Goal: Task Accomplishment & Management: Complete application form

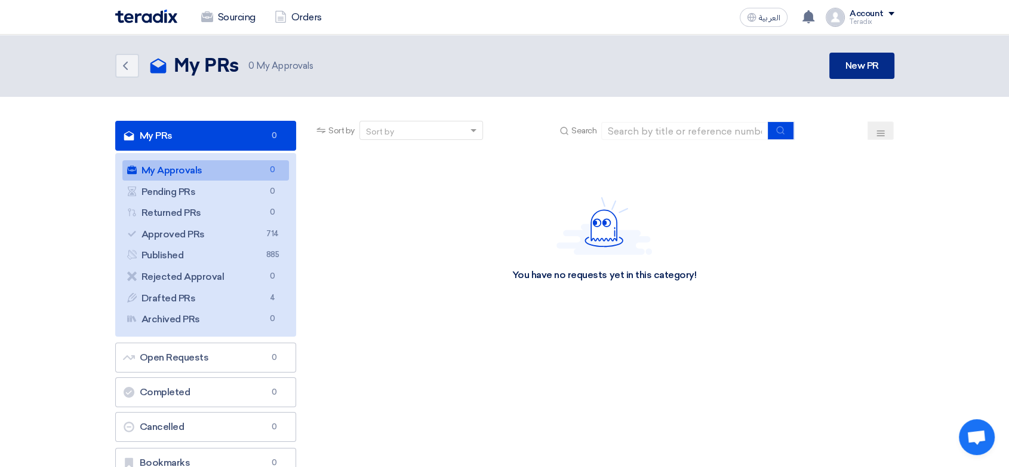
click at [871, 53] on link "New PR" at bounding box center [862, 66] width 65 height 26
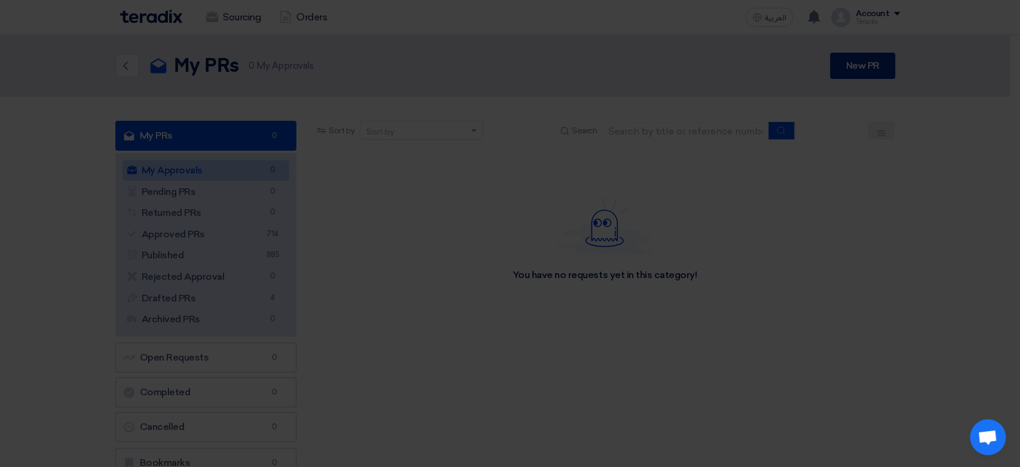
click at [858, 65] on modal-container "× Create new sourcing event Choose event type Purchase Requisition Create your …" at bounding box center [510, 233] width 1020 height 467
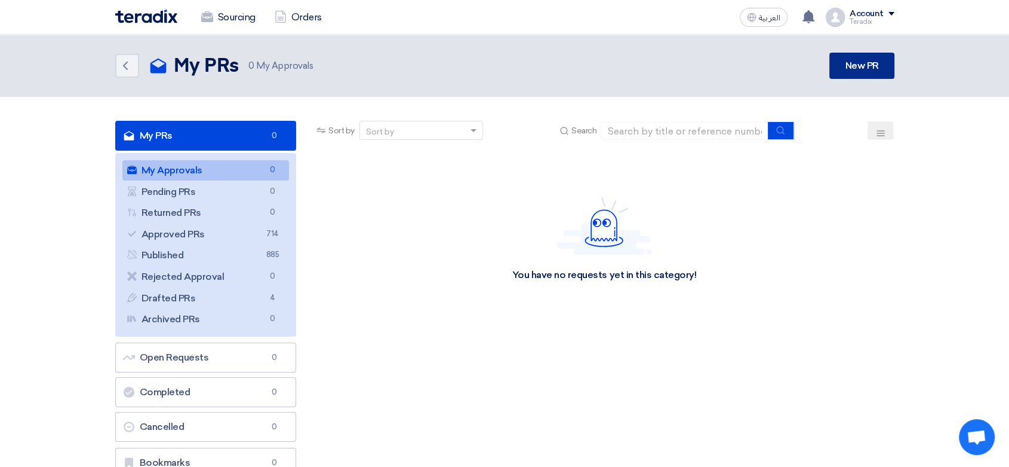
click at [855, 75] on link "New PR" at bounding box center [862, 66] width 65 height 26
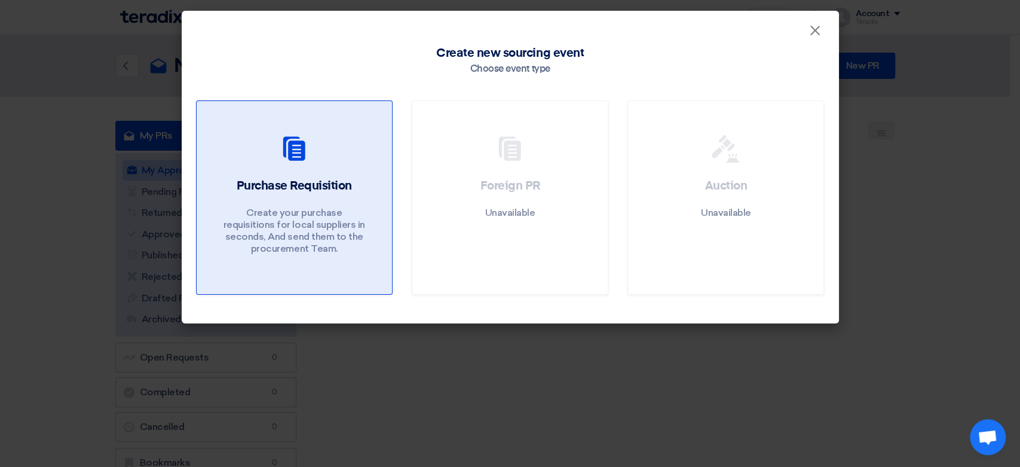
drag, startPoint x: 277, startPoint y: 246, endPoint x: 283, endPoint y: 257, distance: 12.3
click at [277, 245] on p "Create your purchase requisitions for local suppliers in seconds, And send them…" at bounding box center [293, 231] width 143 height 48
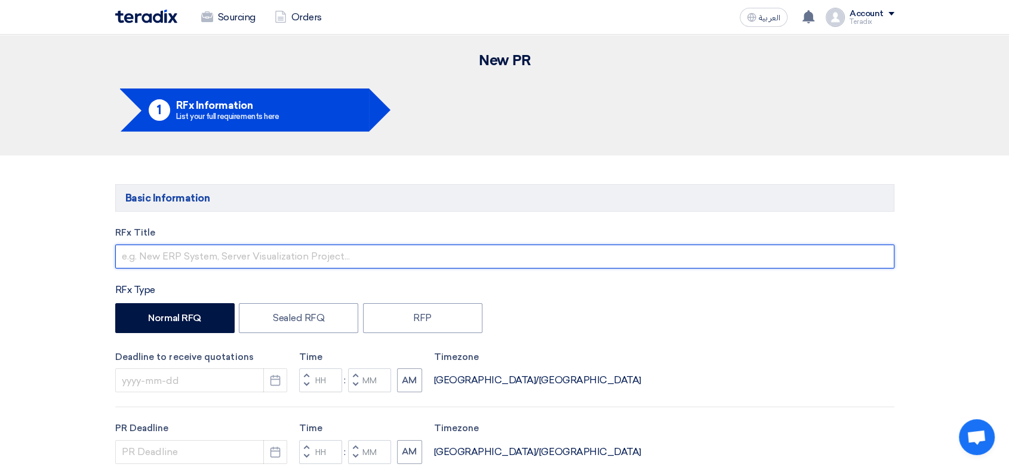
click at [313, 258] on input "text" at bounding box center [505, 256] width 780 height 24
paste input "8168 - Power Plant (Circuit breaker 2000A)"
drag, startPoint x: 150, startPoint y: 256, endPoint x: 105, endPoint y: 256, distance: 44.8
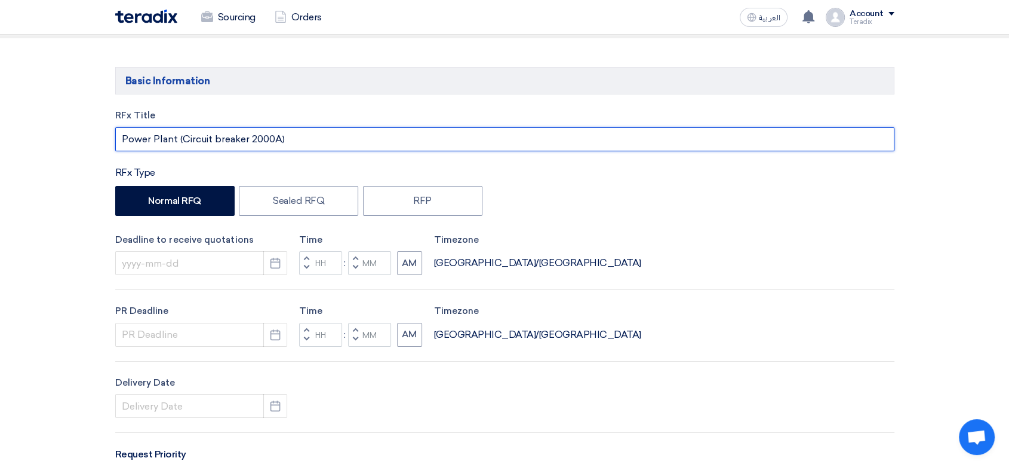
scroll to position [133, 0]
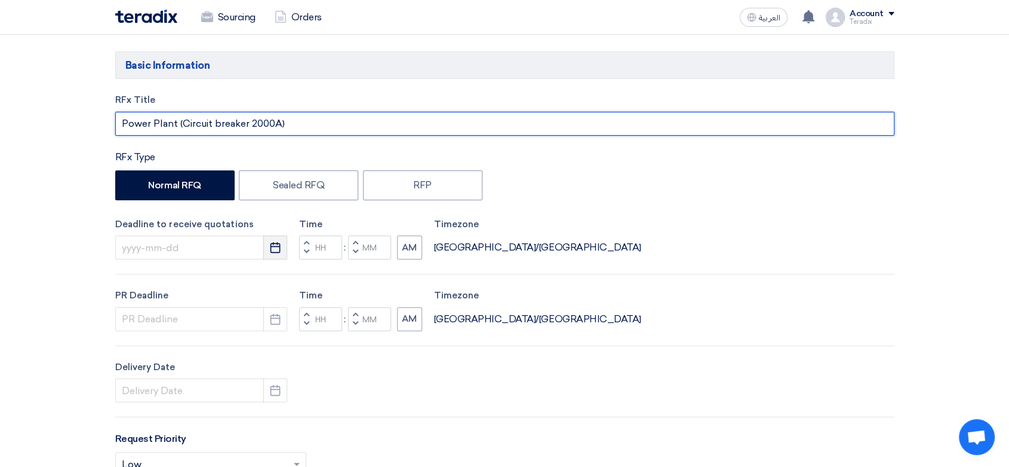
type input "Power Plant (Circuit breaker 2000A)"
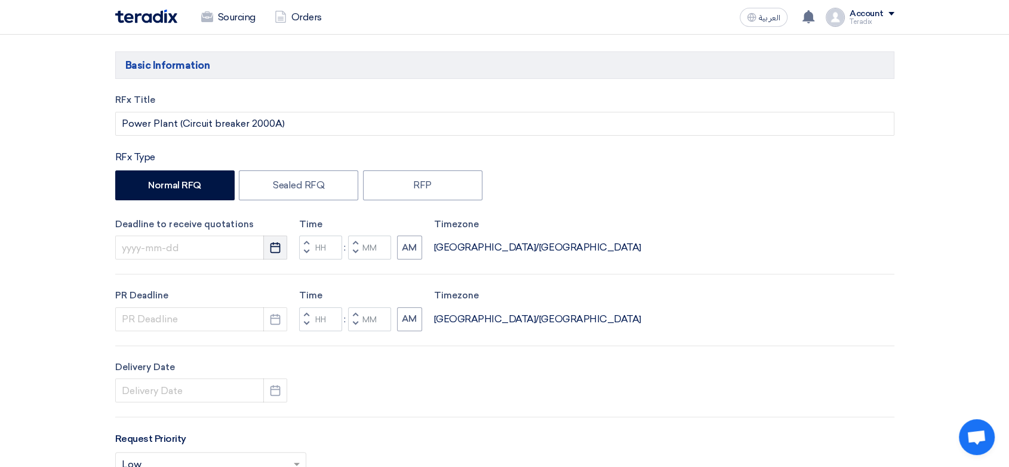
click at [283, 247] on button "Pick a date" at bounding box center [275, 247] width 24 height 24
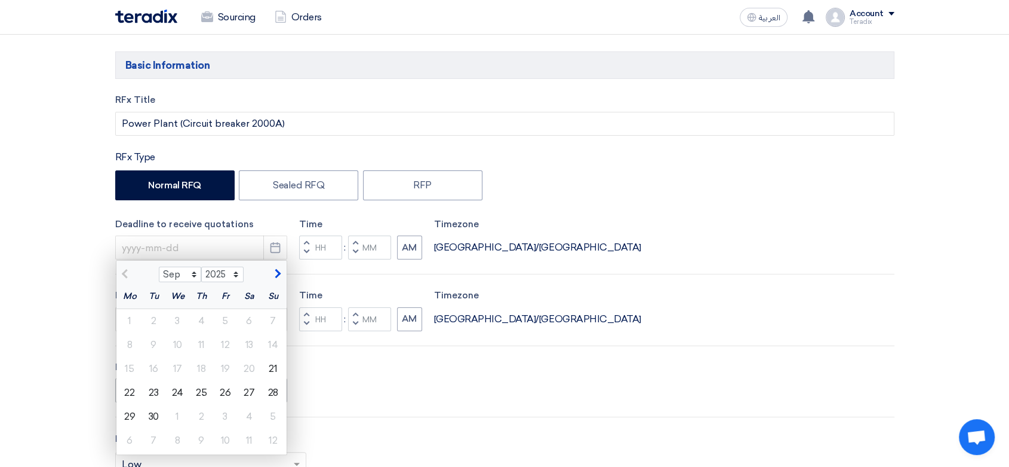
drag, startPoint x: 160, startPoint y: 395, endPoint x: 192, endPoint y: 379, distance: 35.5
click at [160, 392] on div "23" at bounding box center [154, 392] width 24 height 24
type input "[DATE]"
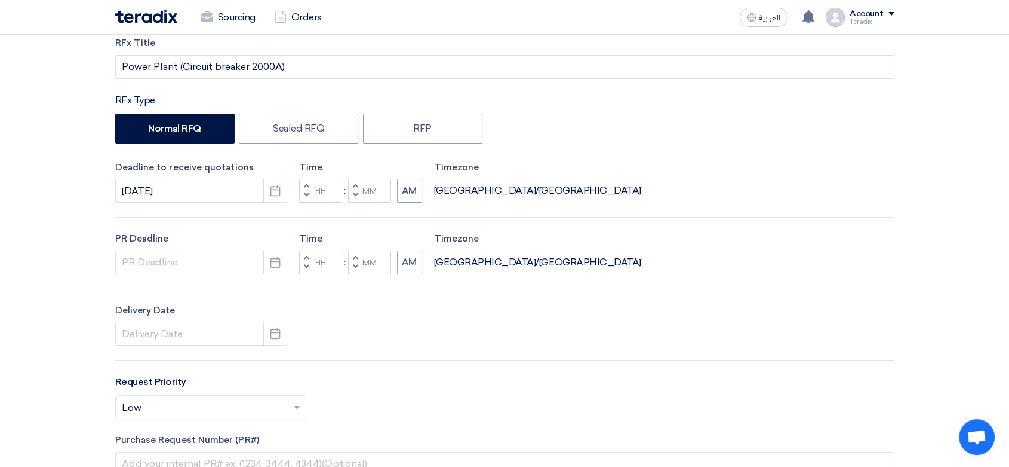
scroll to position [332, 0]
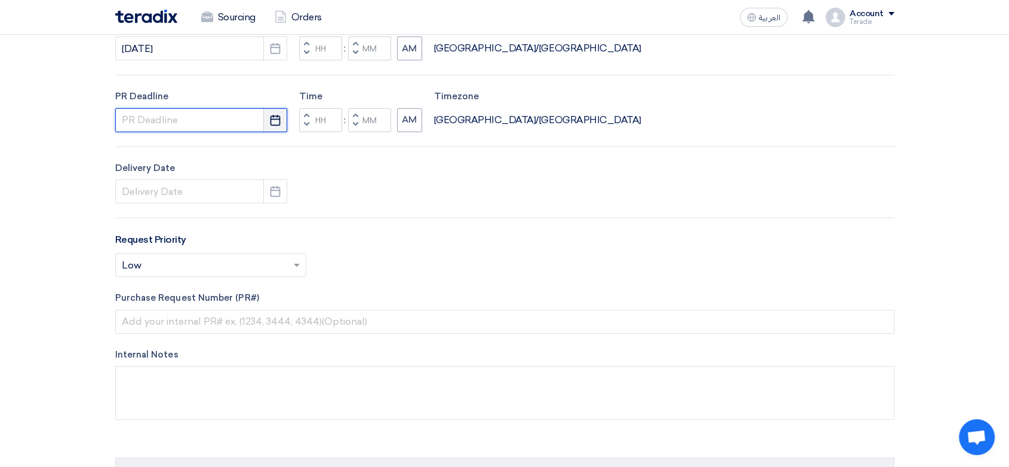
drag, startPoint x: 261, startPoint y: 125, endPoint x: 271, endPoint y: 125, distance: 10.2
click at [263, 125] on div "Pick a date" at bounding box center [201, 120] width 172 height 24
click at [272, 124] on use "button" at bounding box center [276, 119] width 10 height 11
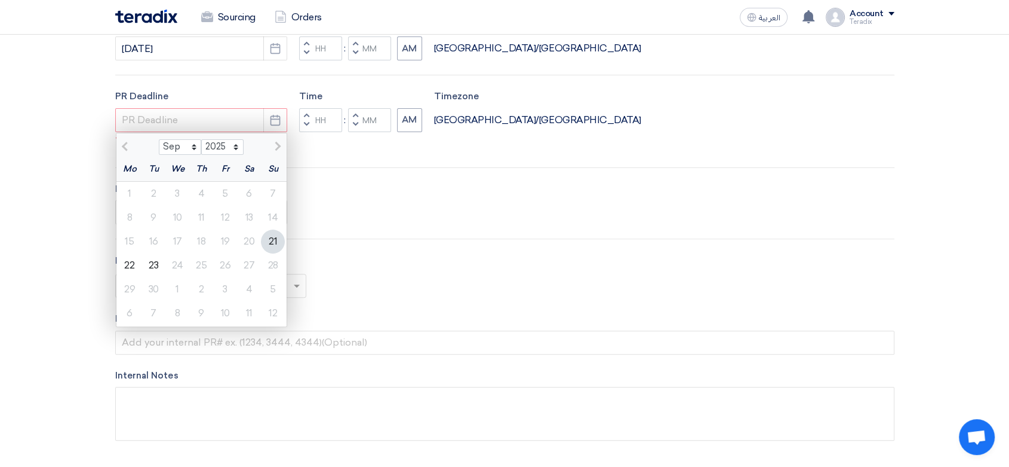
drag, startPoint x: 152, startPoint y: 265, endPoint x: 237, endPoint y: 223, distance: 94.6
click at [154, 262] on div "23" at bounding box center [154, 265] width 24 height 24
type input "[DATE]"
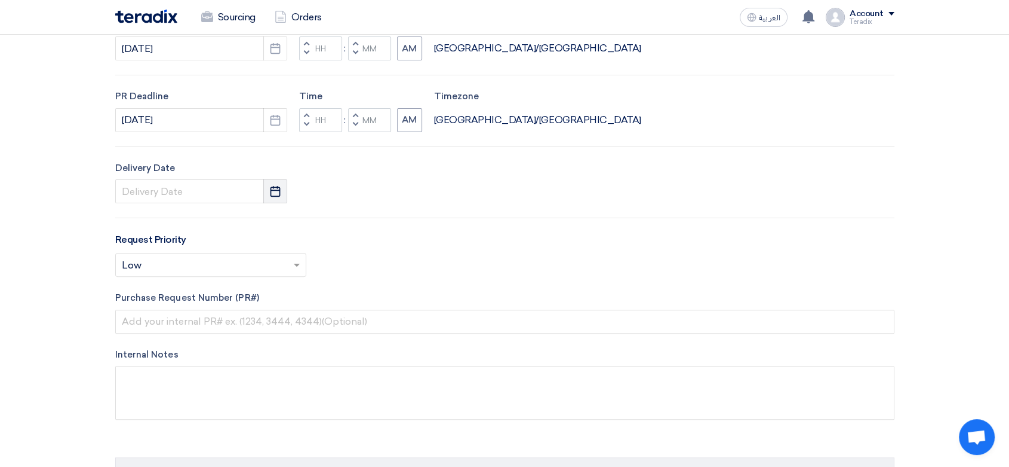
drag, startPoint x: 275, startPoint y: 181, endPoint x: 272, endPoint y: 198, distance: 17.0
click at [275, 180] on button "Pick a date" at bounding box center [275, 191] width 24 height 24
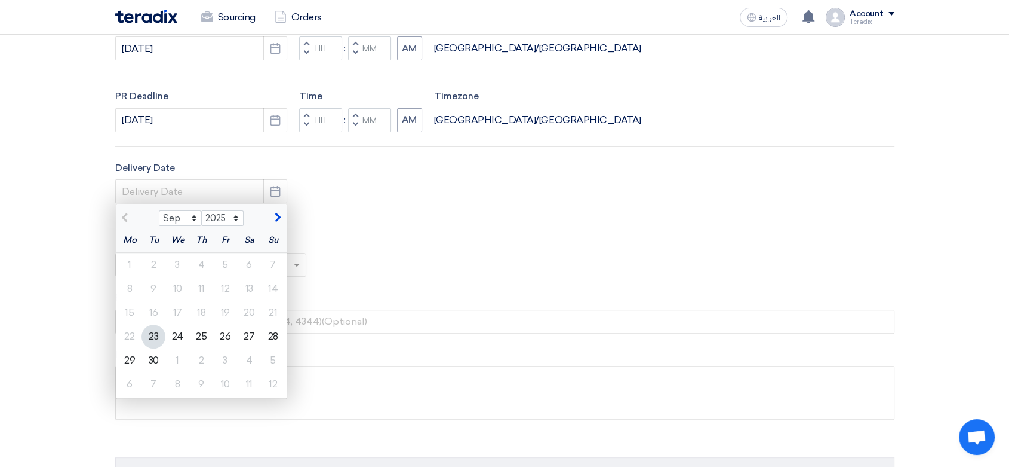
click at [157, 333] on div "23" at bounding box center [154, 336] width 24 height 24
type input "[DATE]"
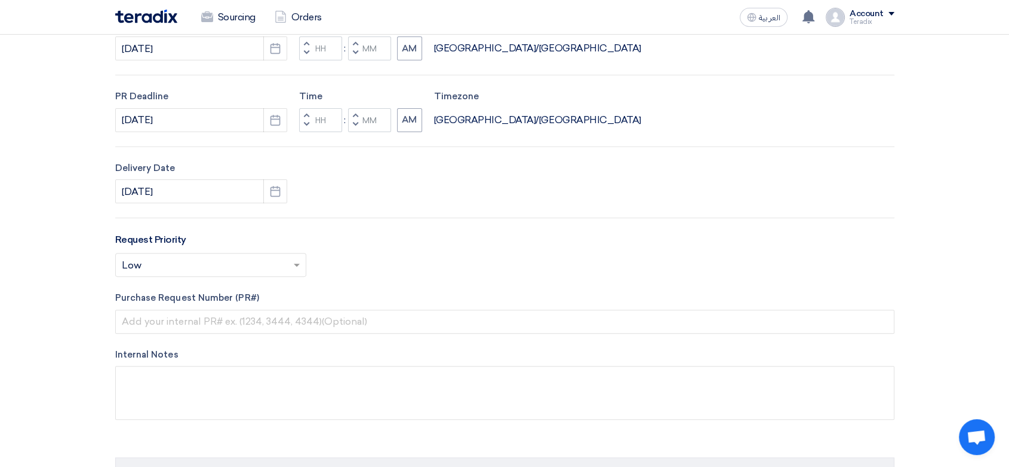
click at [358, 56] on button "Decrement minutes" at bounding box center [355, 53] width 14 height 15
type input "11"
type input "59"
click at [362, 123] on button "Decrement minutes" at bounding box center [355, 124] width 14 height 15
type input "11"
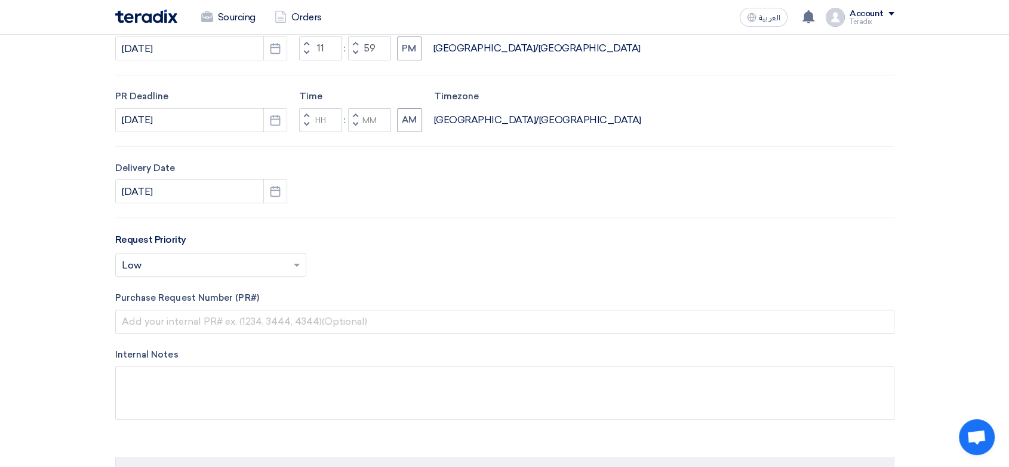
type input "59"
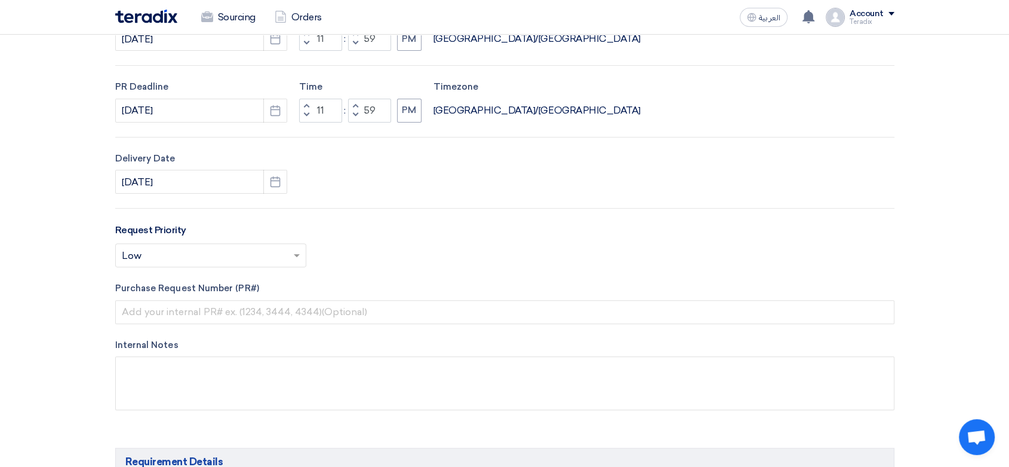
scroll to position [464, 0]
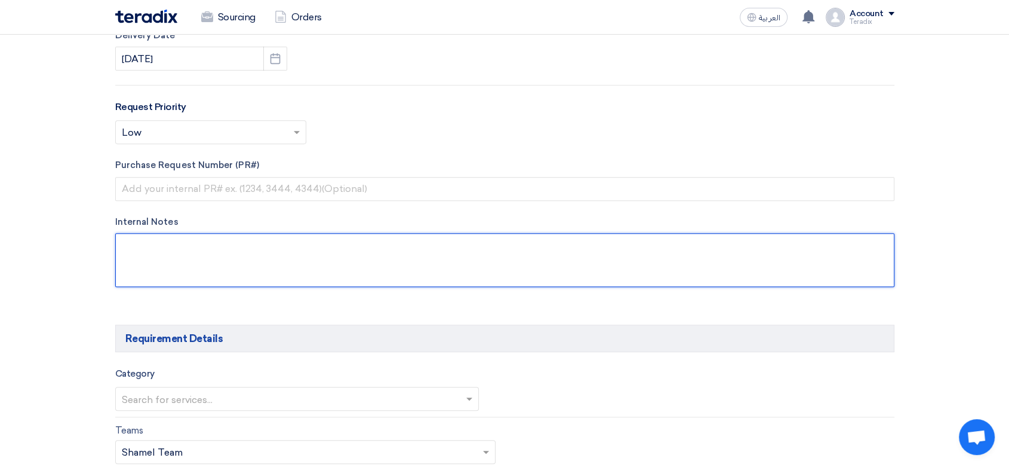
click at [357, 281] on textarea at bounding box center [505, 260] width 780 height 54
paste textarea "[PERSON_NAME] [EMAIL_ADDRESS][DOMAIN_NAME] [PHONE_NUMBER](Work) JADCO | الجوف ا…"
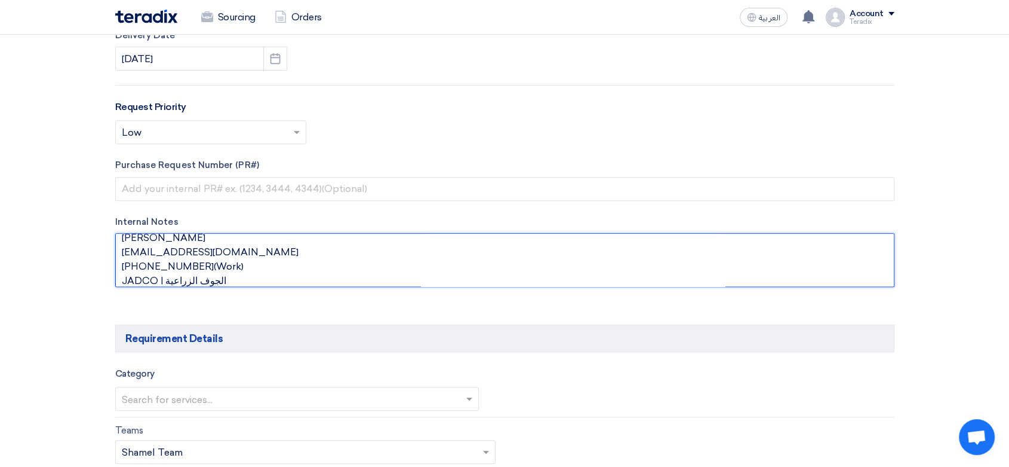
click at [225, 243] on textarea at bounding box center [505, 260] width 780 height 54
paste textarea "Procurement & contracts senior specialist"
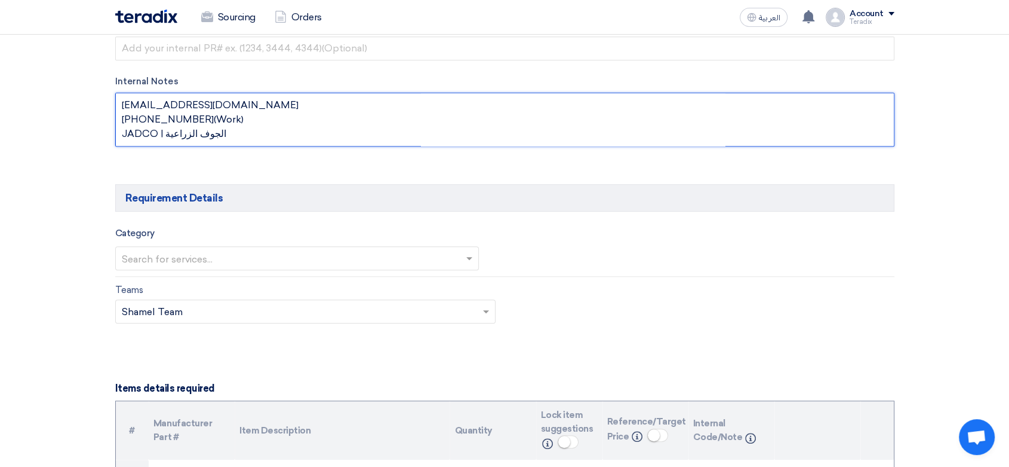
scroll to position [664, 0]
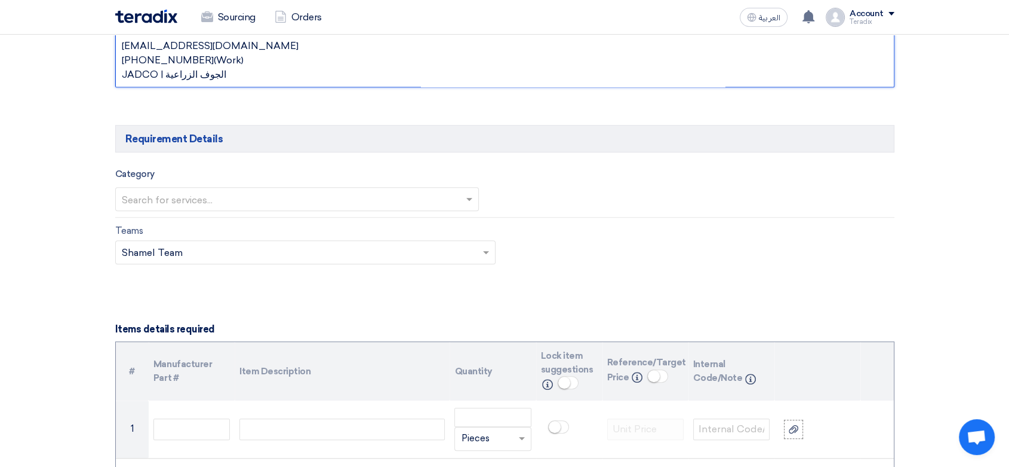
type textarea "[PERSON_NAME] Procurement & contracts senior specialist [EMAIL_ADDRESS][DOMAIN_…"
click at [320, 190] on input "text" at bounding box center [291, 200] width 339 height 20
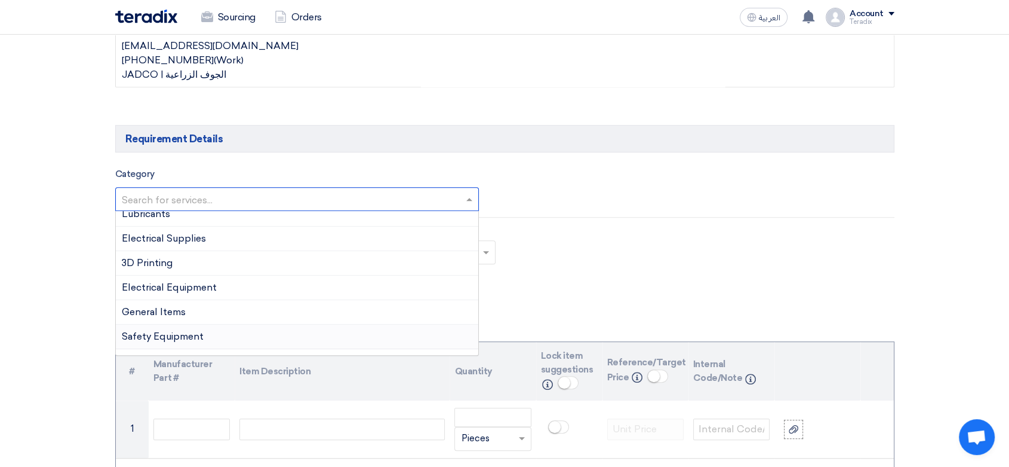
scroll to position [133, 0]
click at [210, 325] on div "Electrical Supplies" at bounding box center [297, 335] width 363 height 24
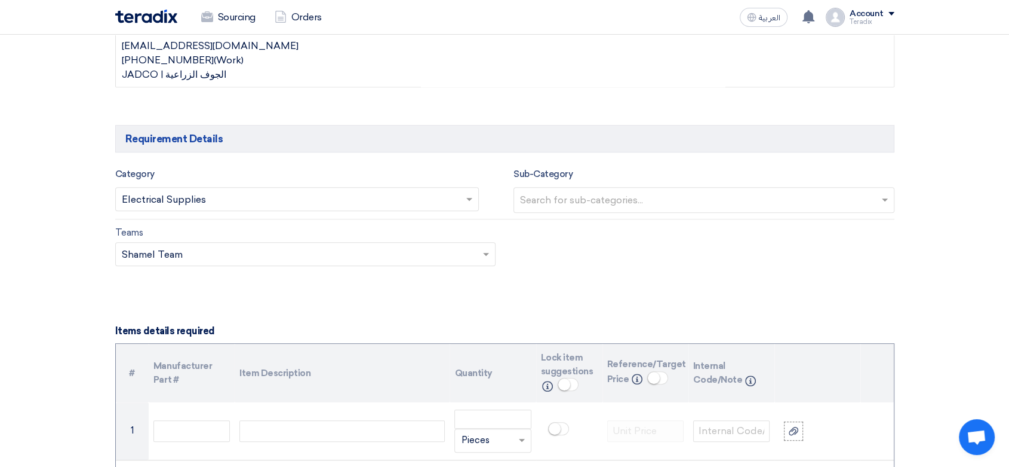
scroll to position [929, 0]
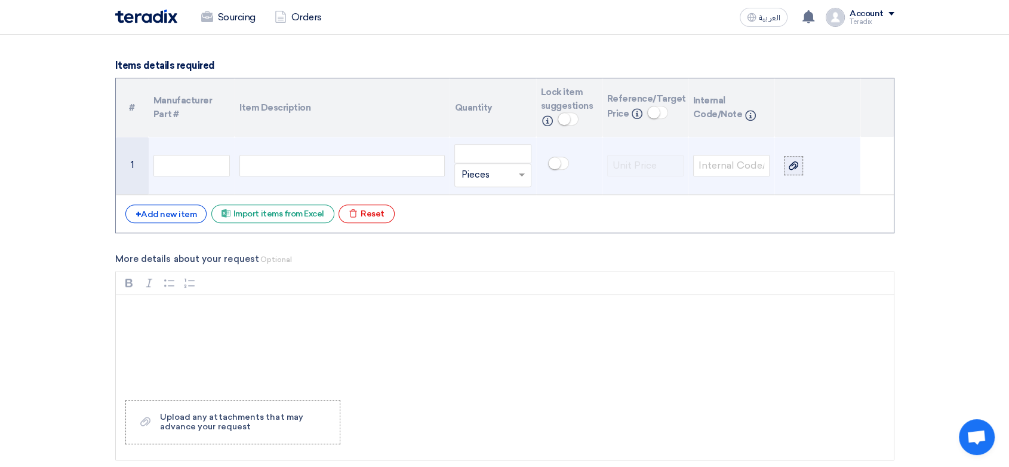
click at [793, 156] on label at bounding box center [793, 165] width 19 height 19
click at [0, 0] on input "file" at bounding box center [0, 0] width 0 height 0
click at [304, 170] on div at bounding box center [342, 166] width 205 height 22
paste div
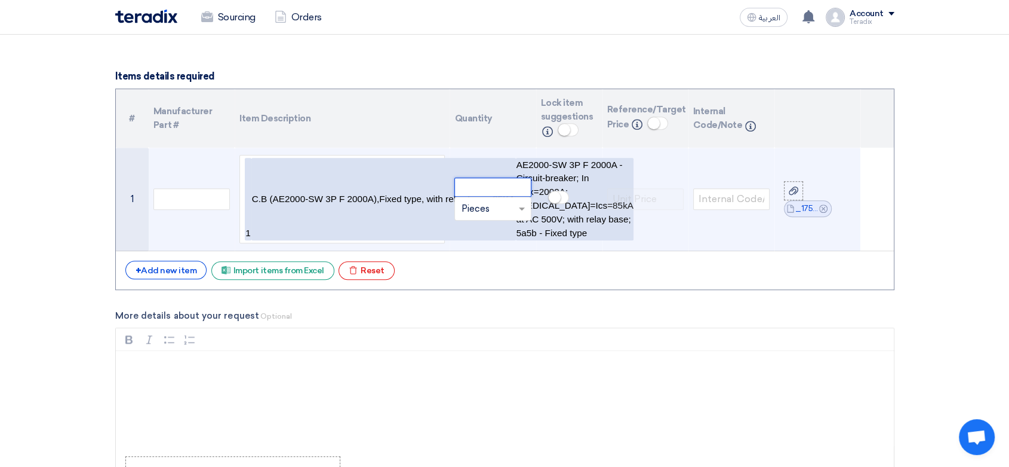
click at [501, 197] on input "number" at bounding box center [493, 186] width 76 height 19
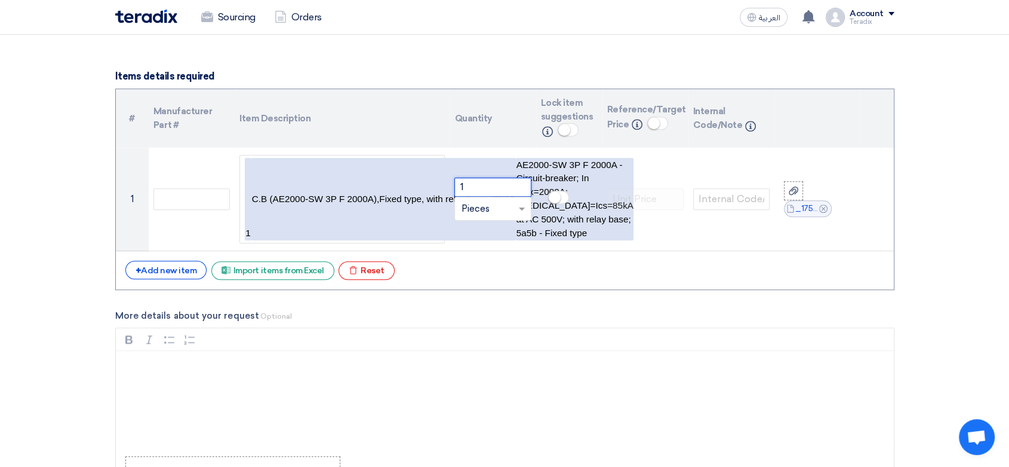
type input "1"
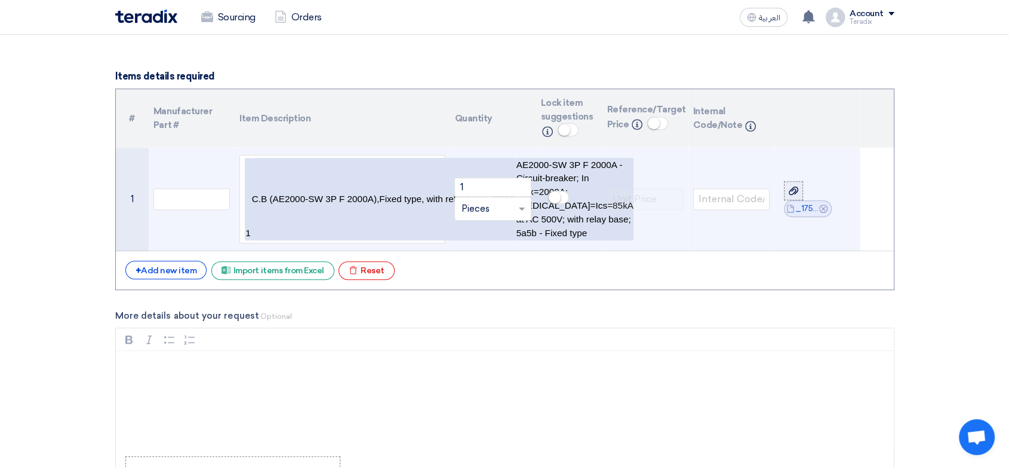
click at [794, 195] on icon at bounding box center [794, 191] width 10 height 10
click at [0, 0] on input "file" at bounding box center [0, 0] width 0 height 0
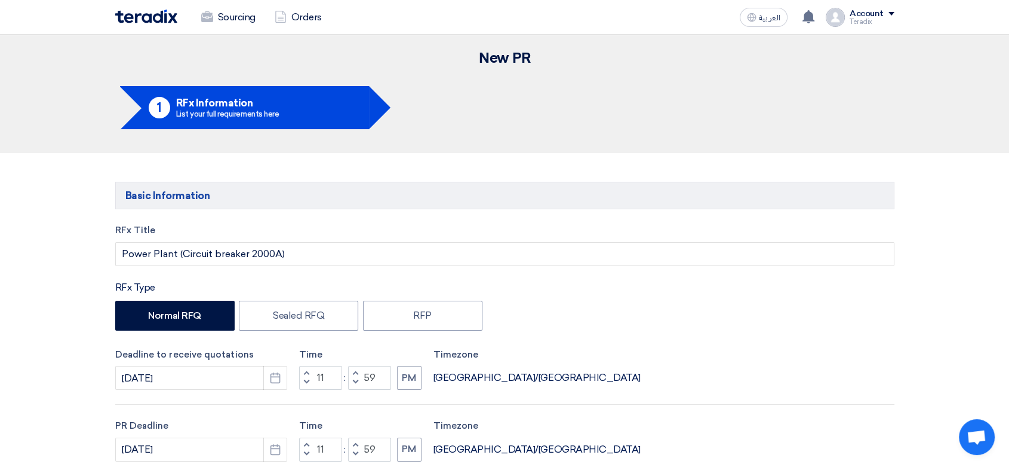
scroll to position [0, 0]
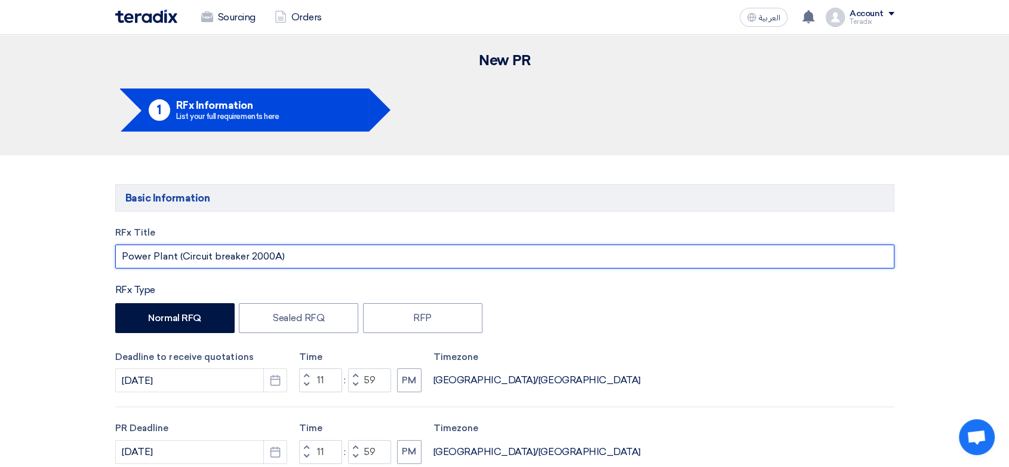
drag, startPoint x: 103, startPoint y: 256, endPoint x: 0, endPoint y: 256, distance: 102.7
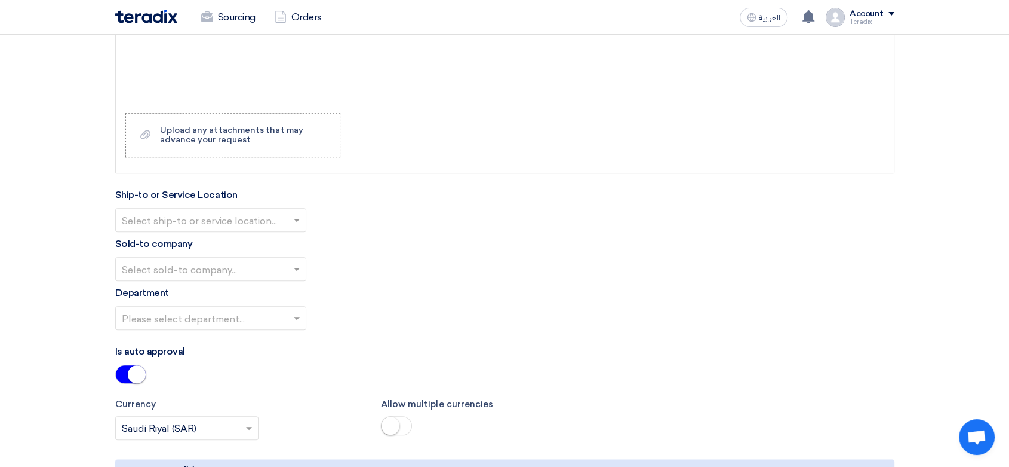
scroll to position [1327, 0]
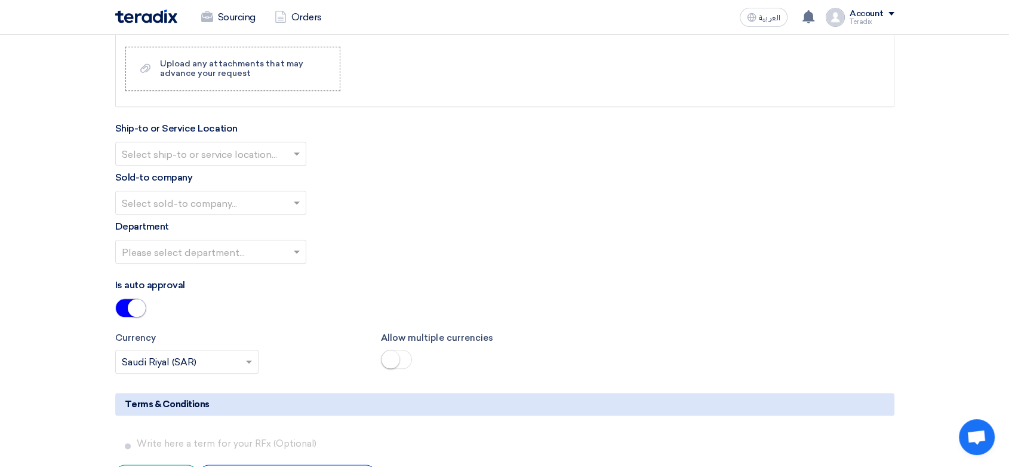
click at [277, 165] on input "text" at bounding box center [205, 155] width 166 height 20
click at [286, 189] on div "Obeikan Digital Solutions" at bounding box center [211, 177] width 190 height 24
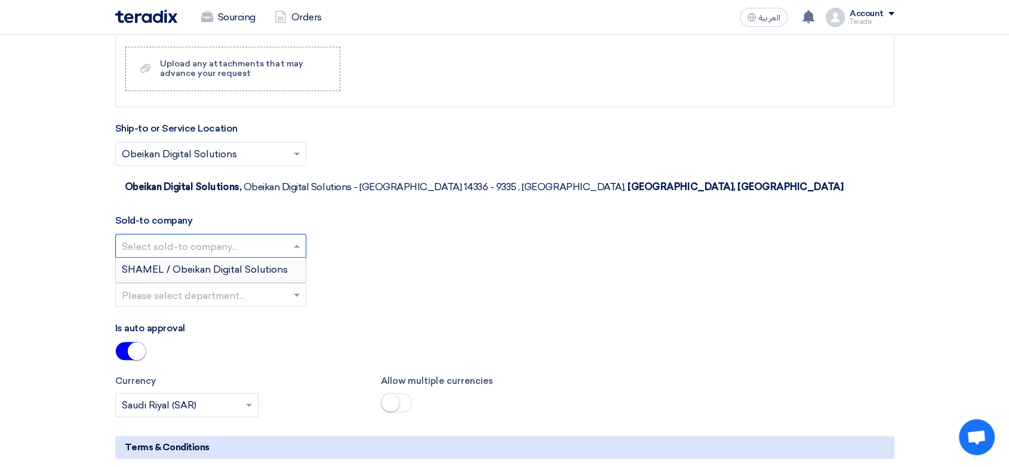
click at [291, 253] on span at bounding box center [298, 245] width 15 height 14
drag, startPoint x: 291, startPoint y: 299, endPoint x: 288, endPoint y: 309, distance: 10.8
click at [291, 281] on div "SHAMEL / Obeikan Digital Solutions" at bounding box center [211, 269] width 190 height 24
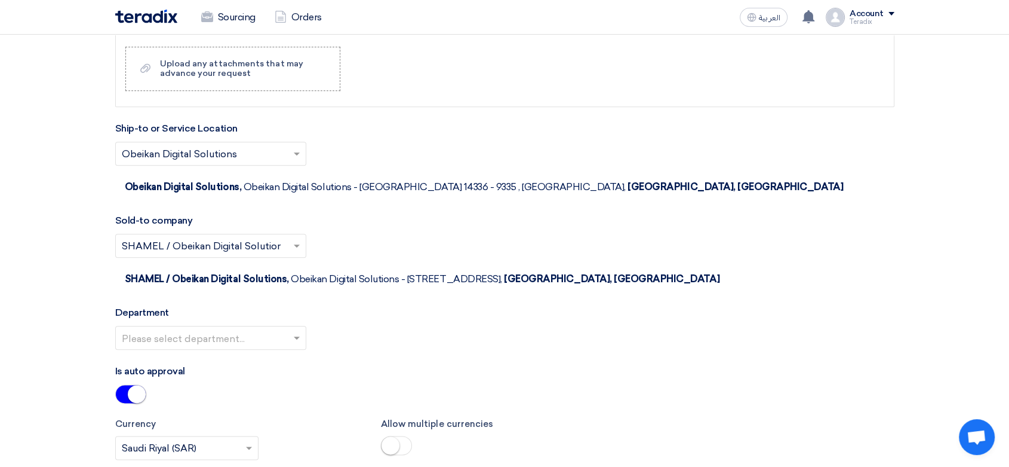
click at [284, 347] on div "Please select department..." at bounding box center [505, 342] width 780 height 33
click at [290, 342] on div at bounding box center [211, 338] width 190 height 20
drag, startPoint x: 281, startPoint y: 367, endPoint x: 370, endPoint y: 330, distance: 96.1
click at [283, 364] on div "Procurement Department" at bounding box center [211, 361] width 190 height 24
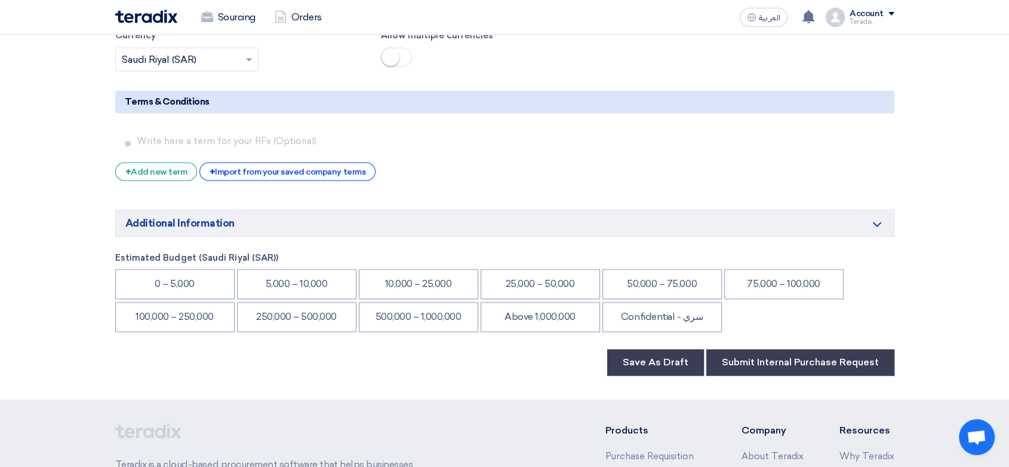
scroll to position [1858, 0]
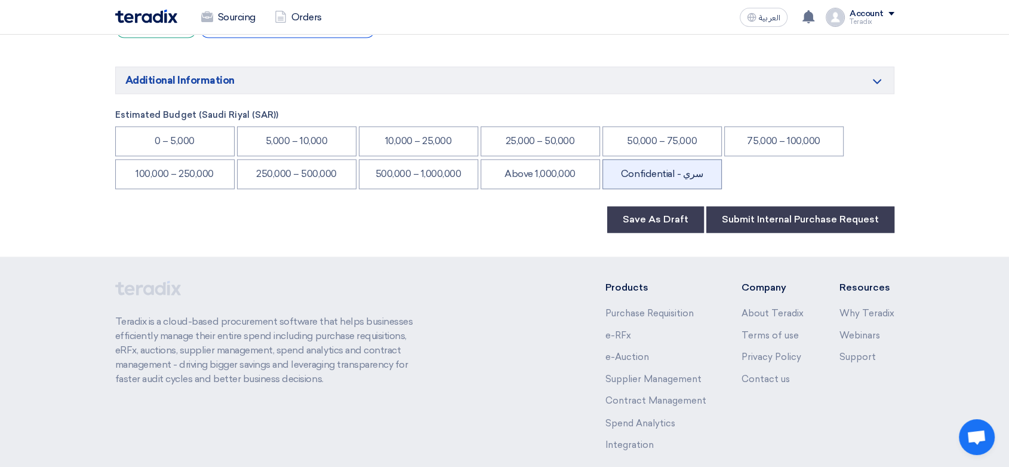
click at [618, 173] on li "Confidential - سري" at bounding box center [662, 174] width 119 height 30
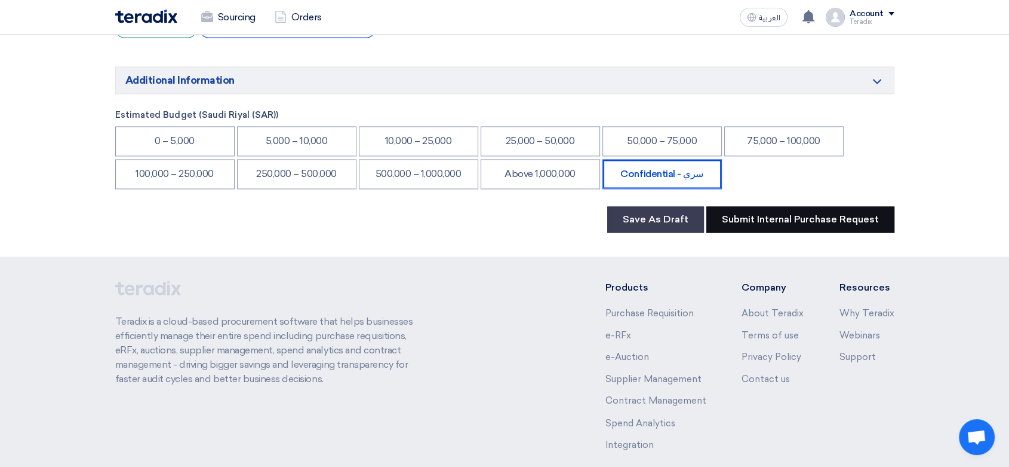
click at [812, 210] on button "Submit Internal Purchase Request" at bounding box center [801, 219] width 188 height 26
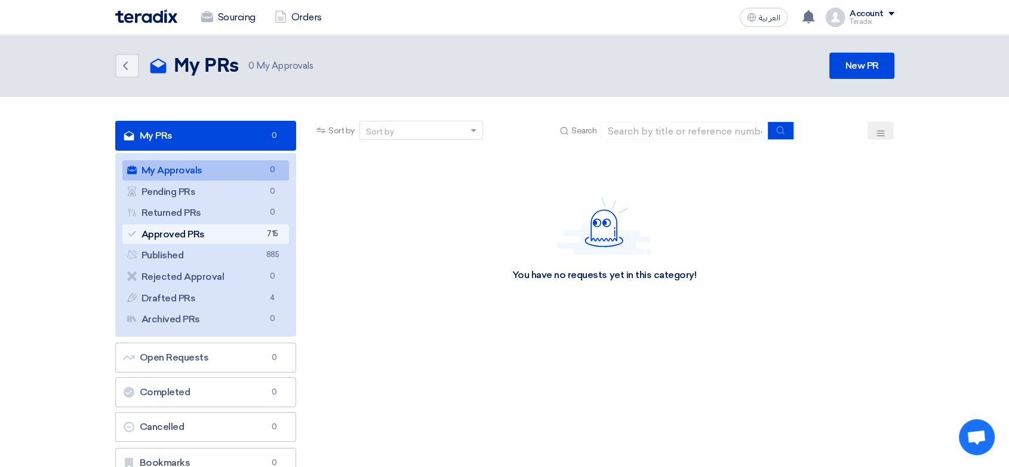
click at [250, 228] on link "Approved PRs Approved PRs 715" at bounding box center [205, 234] width 167 height 20
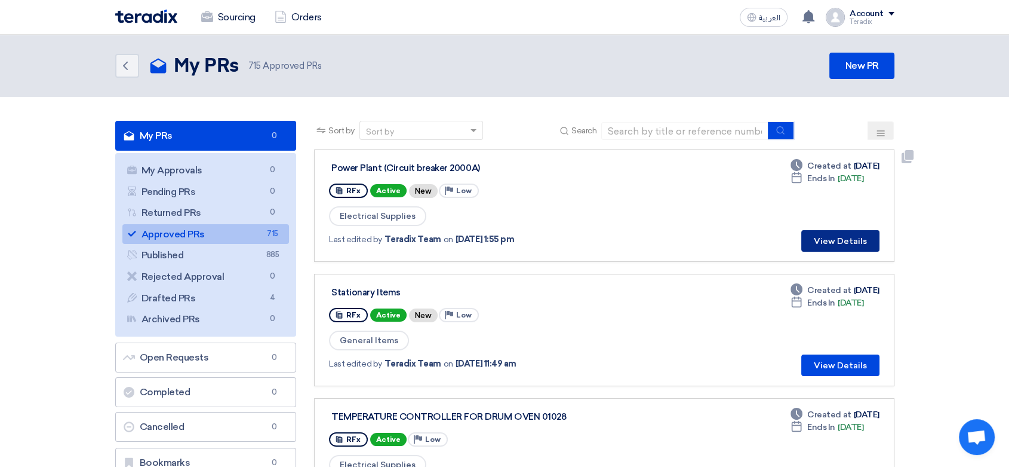
click at [857, 247] on button "View Details" at bounding box center [841, 241] width 78 height 22
